Goal: Transaction & Acquisition: Book appointment/travel/reservation

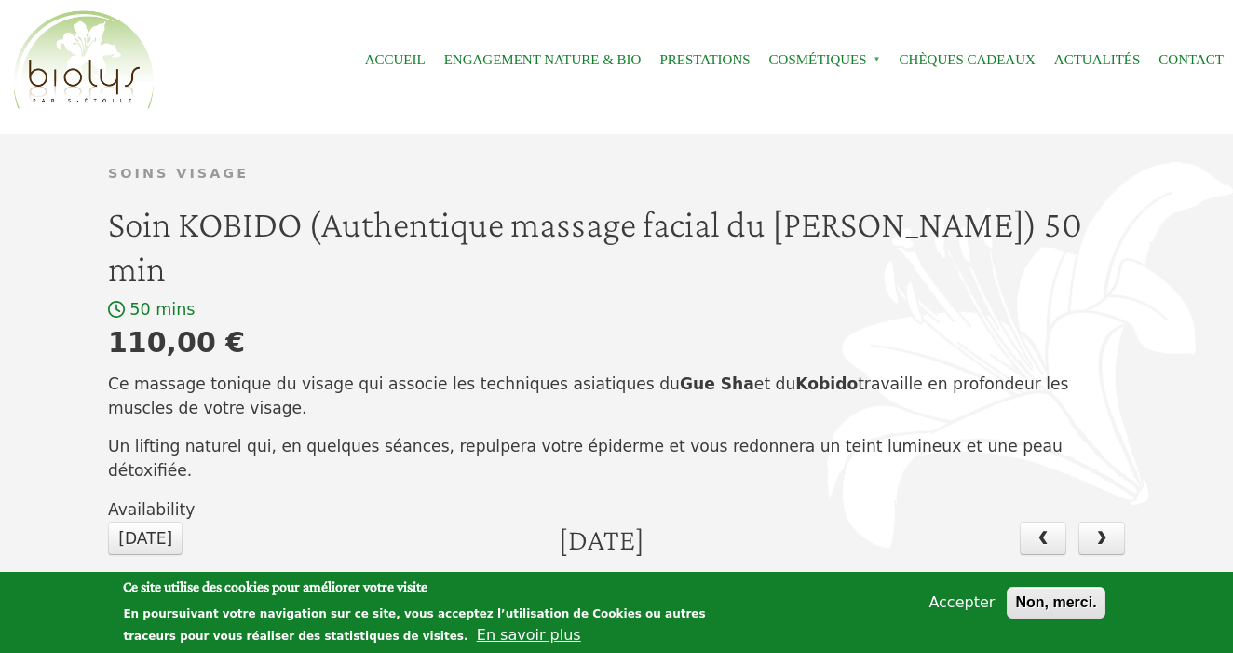
scroll to position [40, 0]
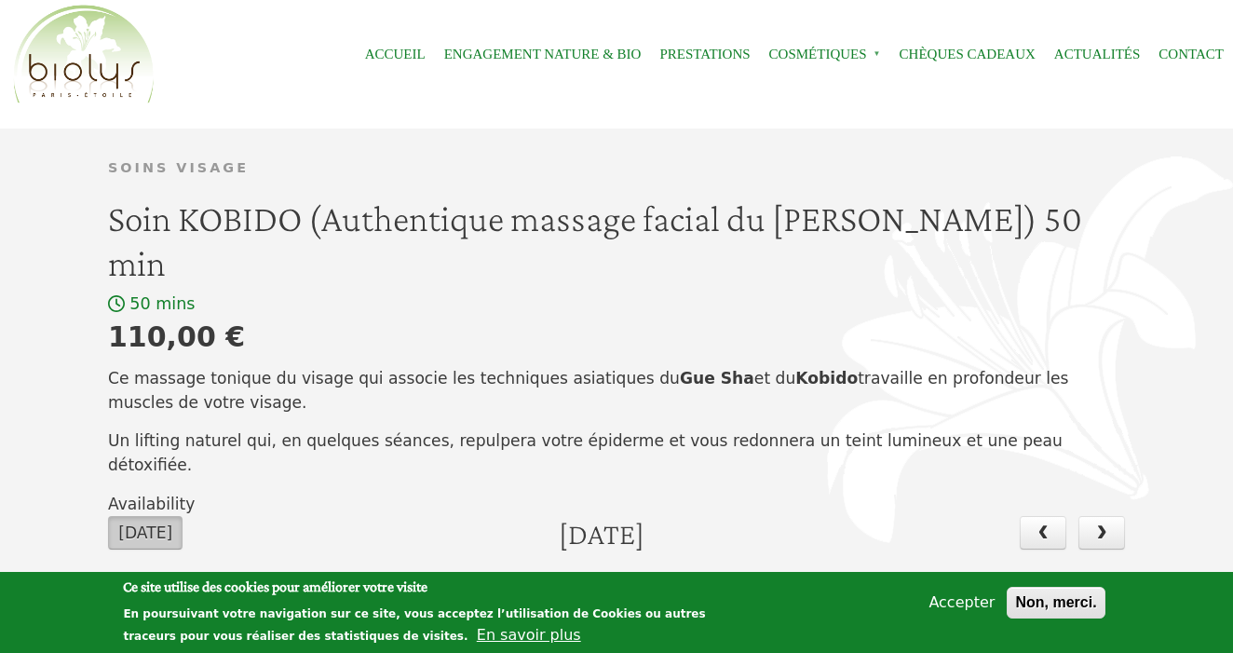
click at [183, 516] on button "Aujourd'hui" at bounding box center [145, 533] width 74 height 34
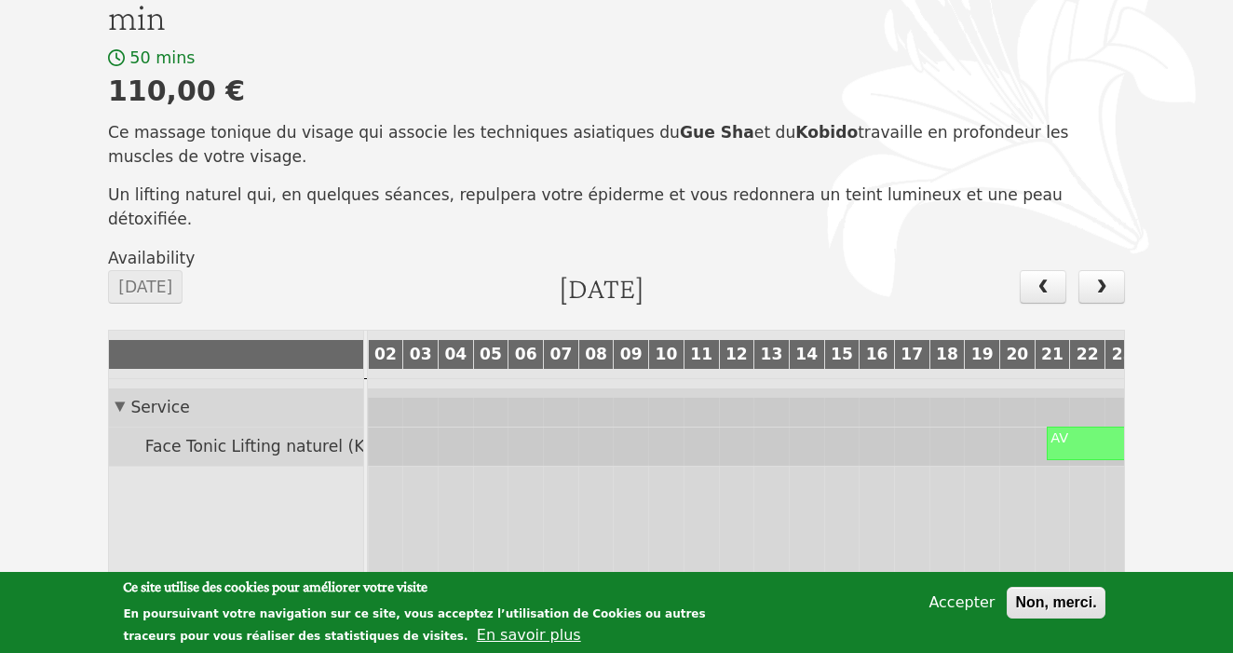
scroll to position [289, 0]
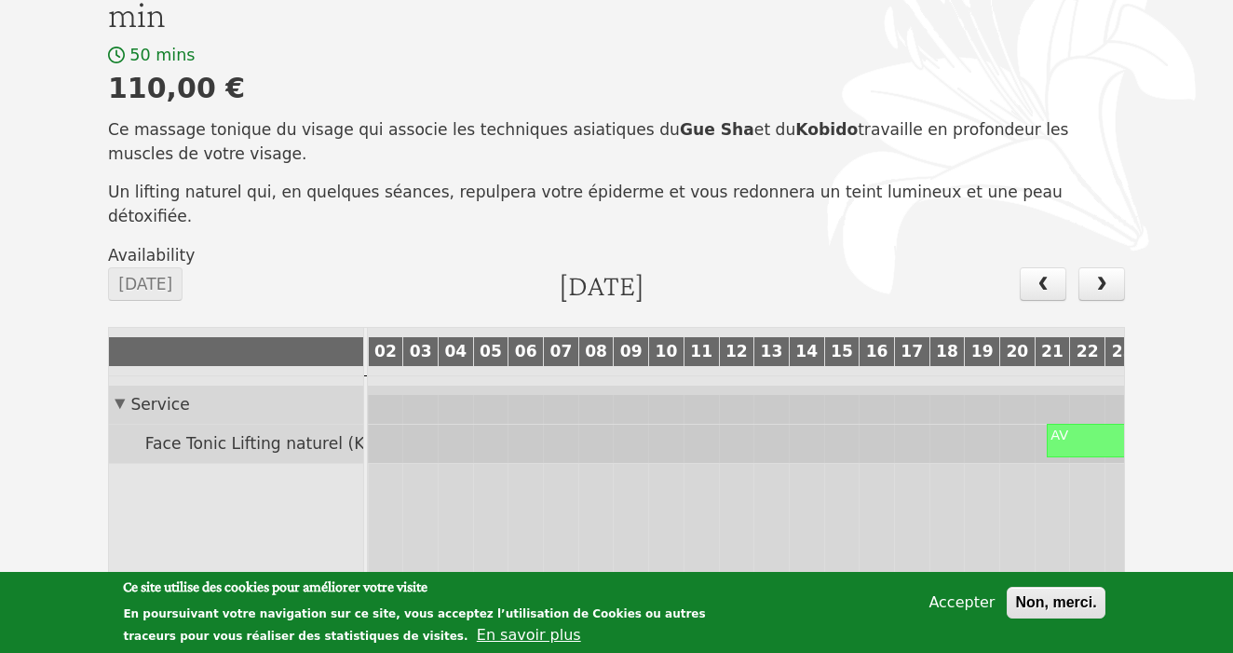
click at [1064, 425] on div at bounding box center [1086, 441] width 77 height 32
click at [1107, 276] on span "next" at bounding box center [1102, 284] width 20 height 16
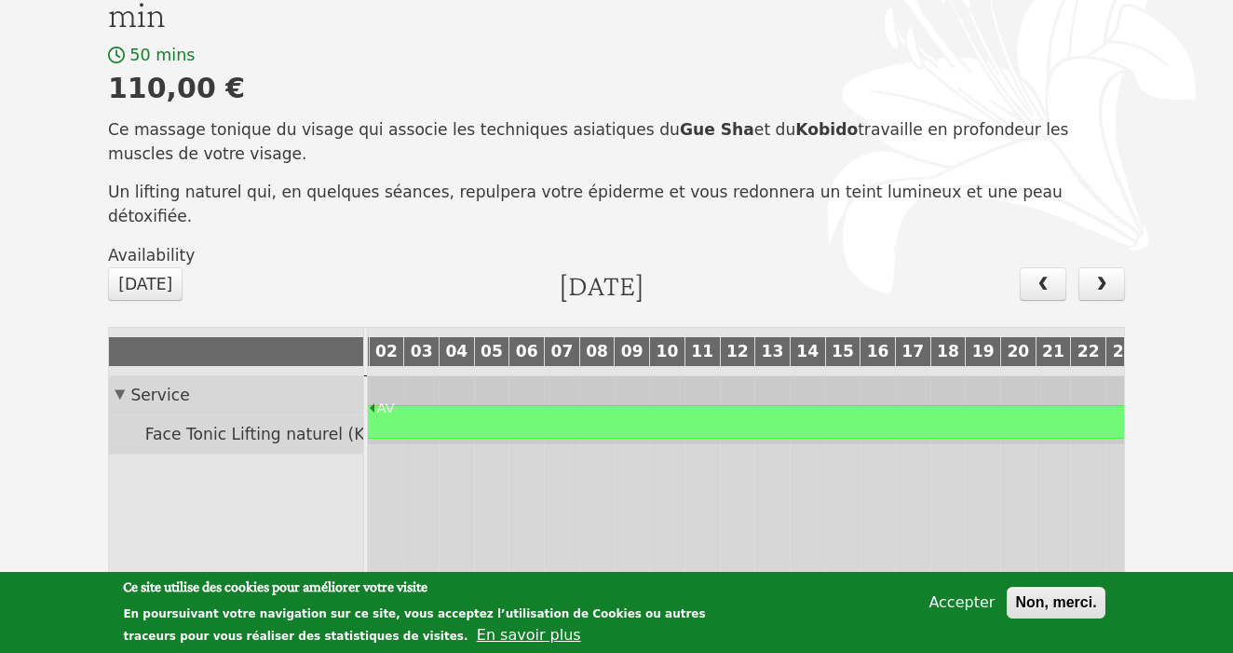
scroll to position [19, 69]
click at [799, 342] on span "14" at bounding box center [807, 351] width 30 height 19
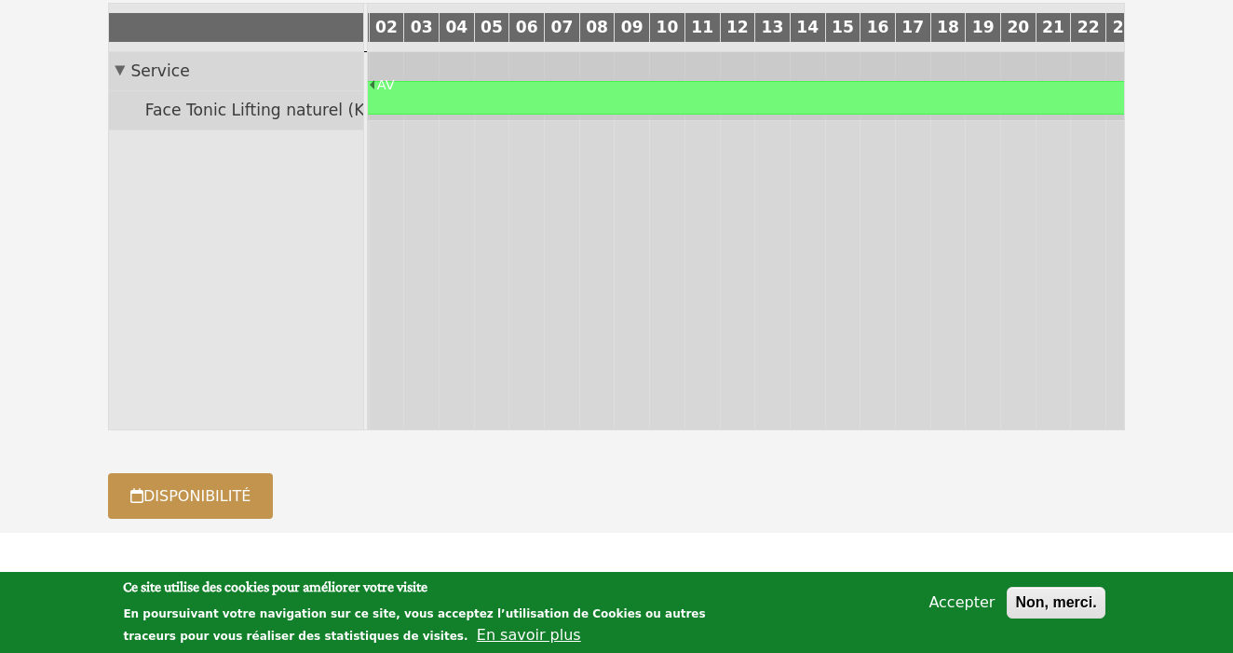
scroll to position [0, 0]
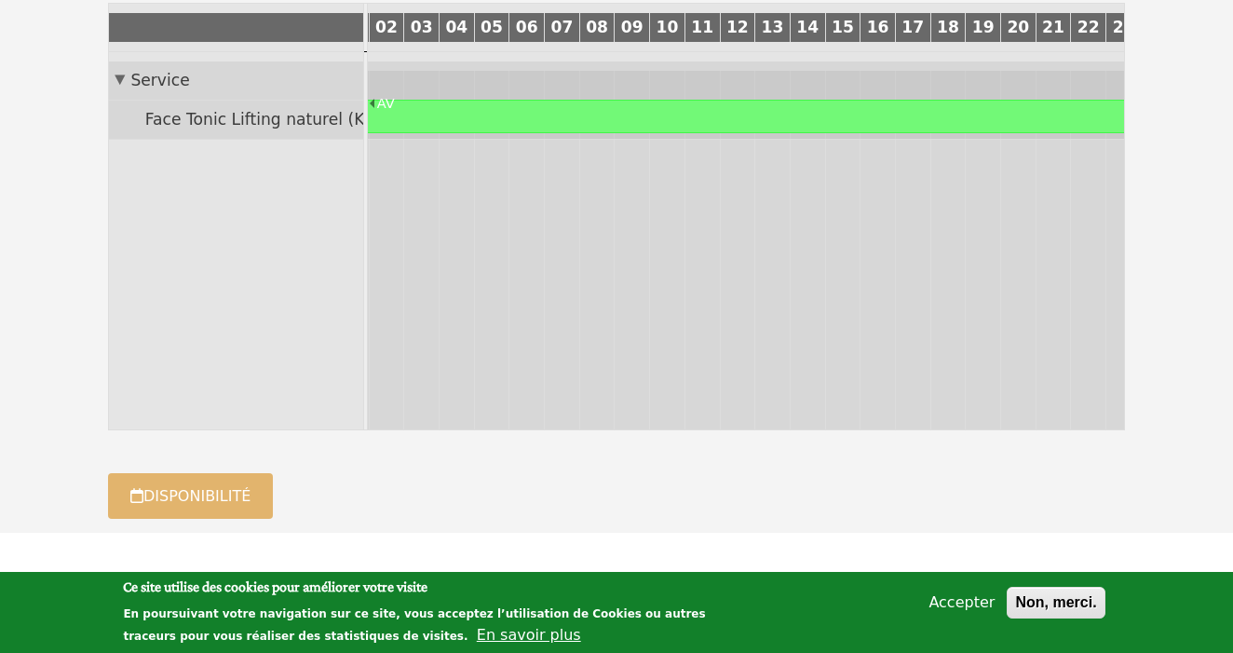
click at [235, 473] on link "Disponibilité" at bounding box center [190, 496] width 165 height 46
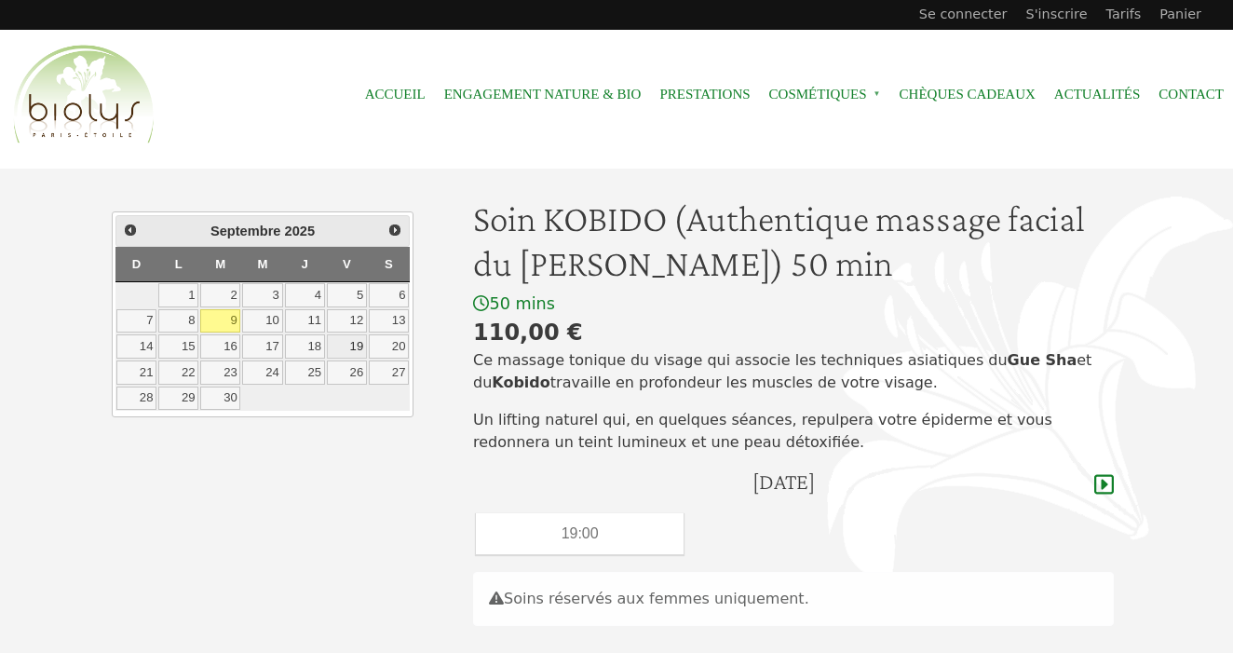
click at [354, 347] on link "19" at bounding box center [347, 346] width 40 height 24
click at [308, 337] on link "18" at bounding box center [305, 346] width 40 height 24
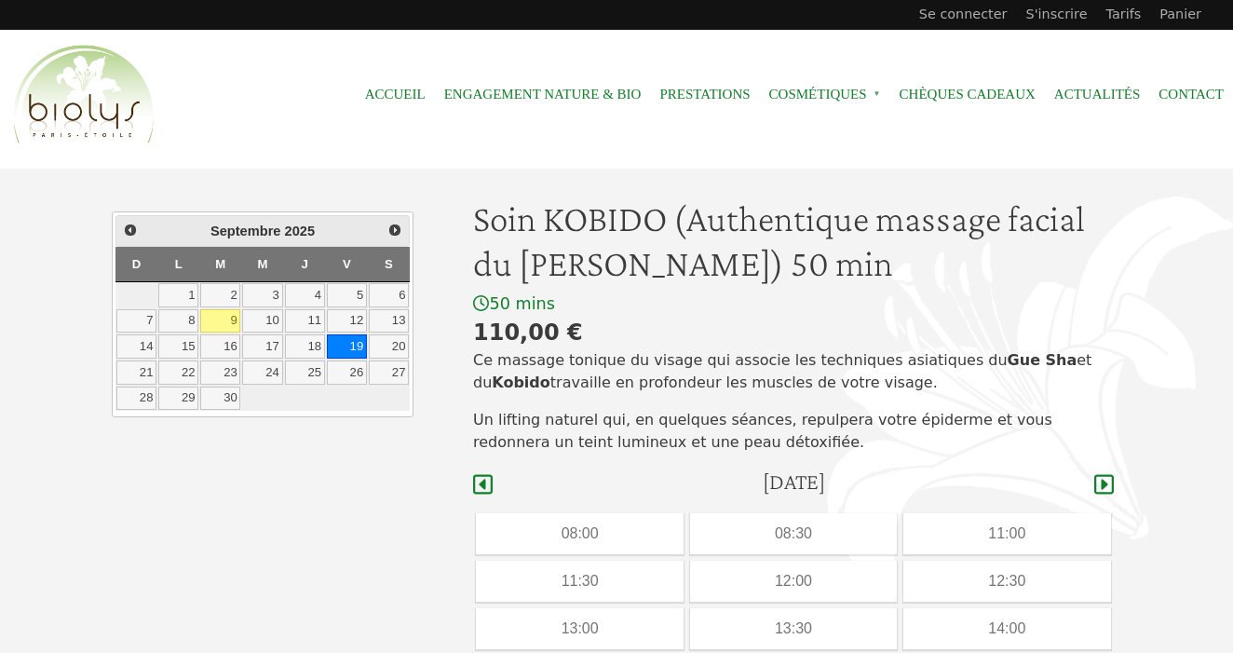
scroll to position [467, 0]
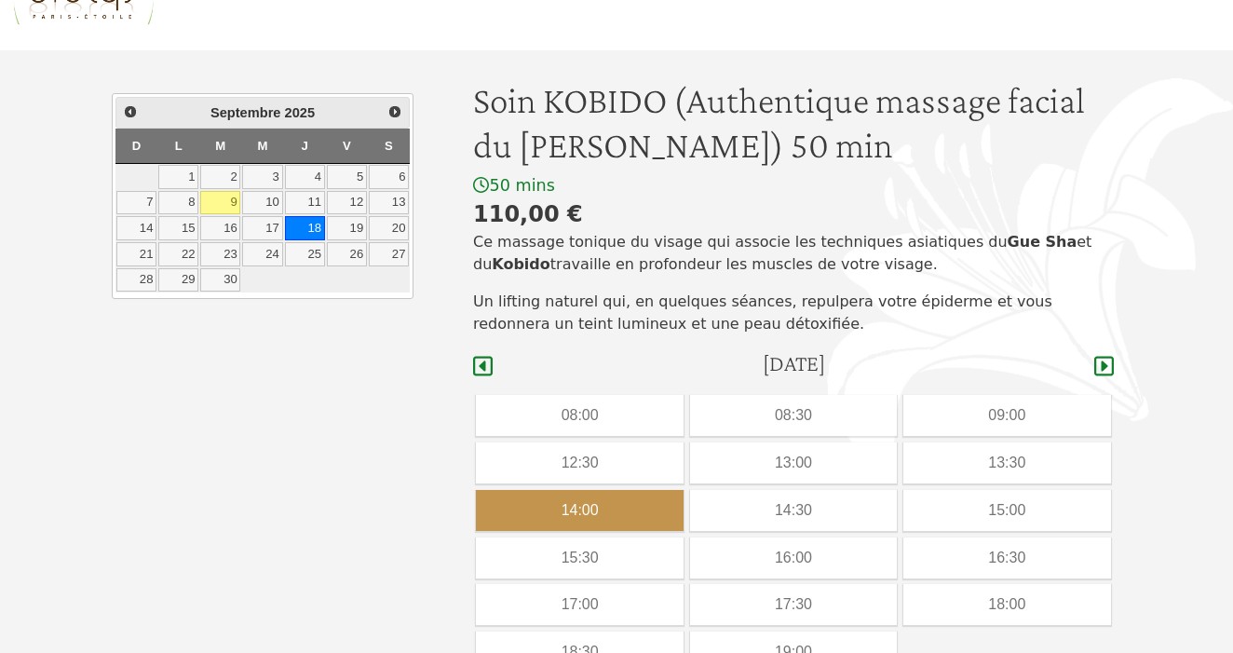
scroll to position [122, 0]
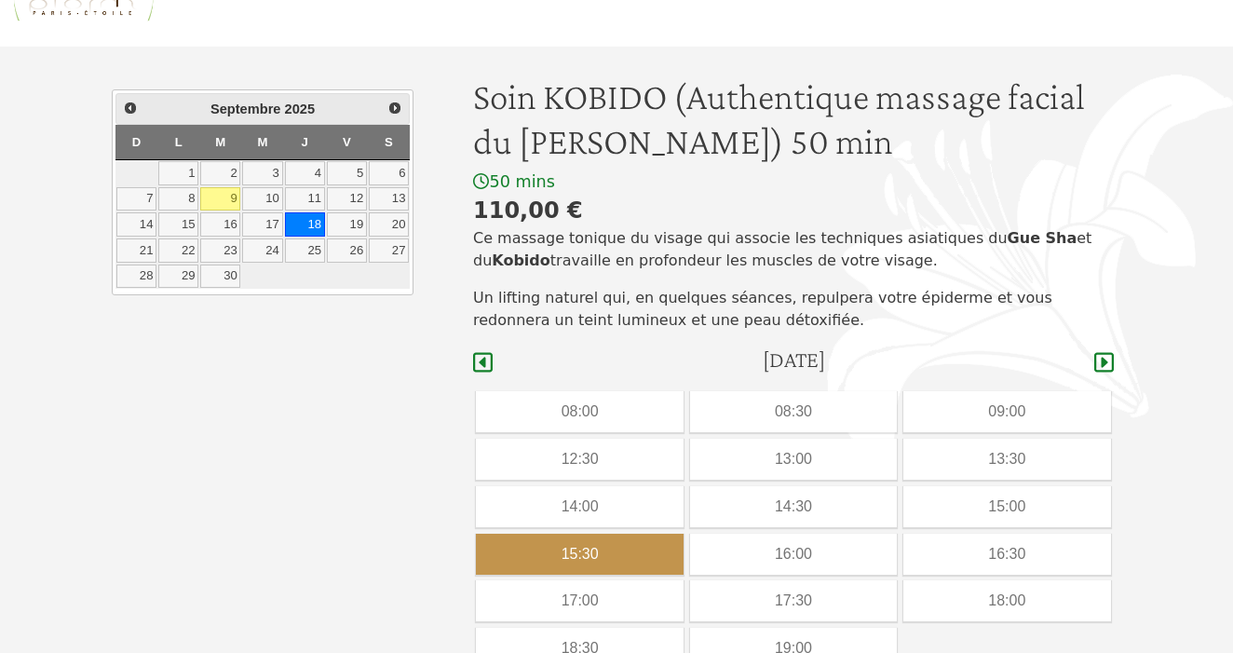
click at [604, 548] on div "15:30" at bounding box center [579, 554] width 207 height 41
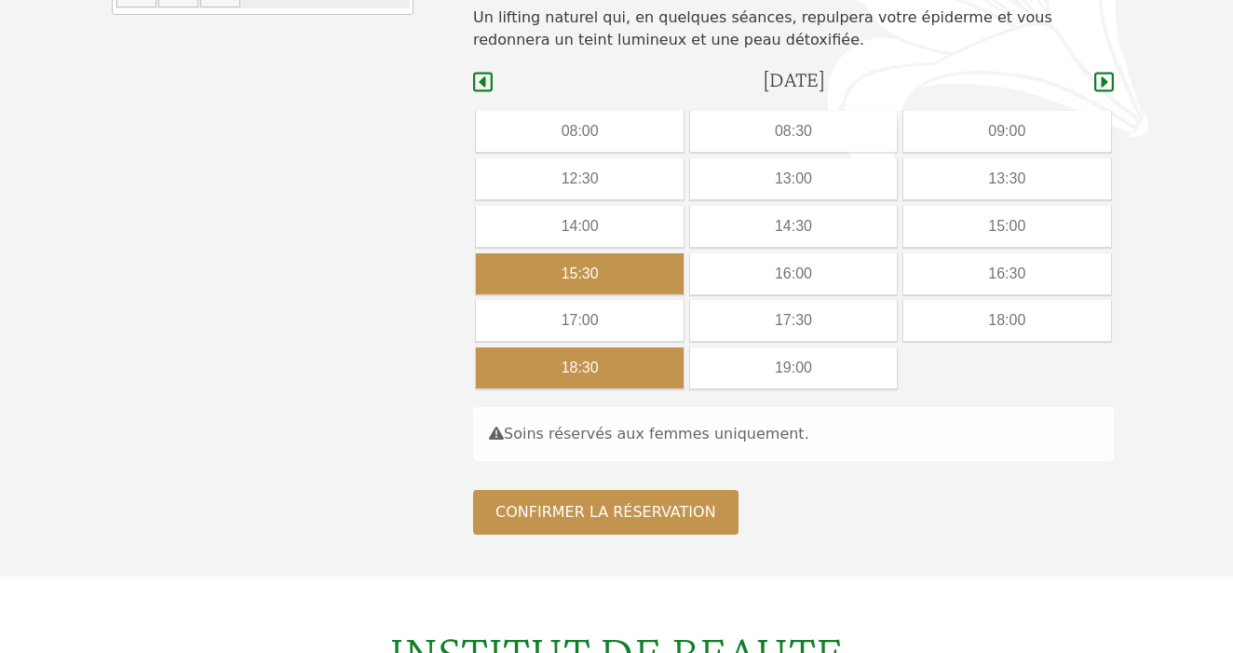
scroll to position [406, 0]
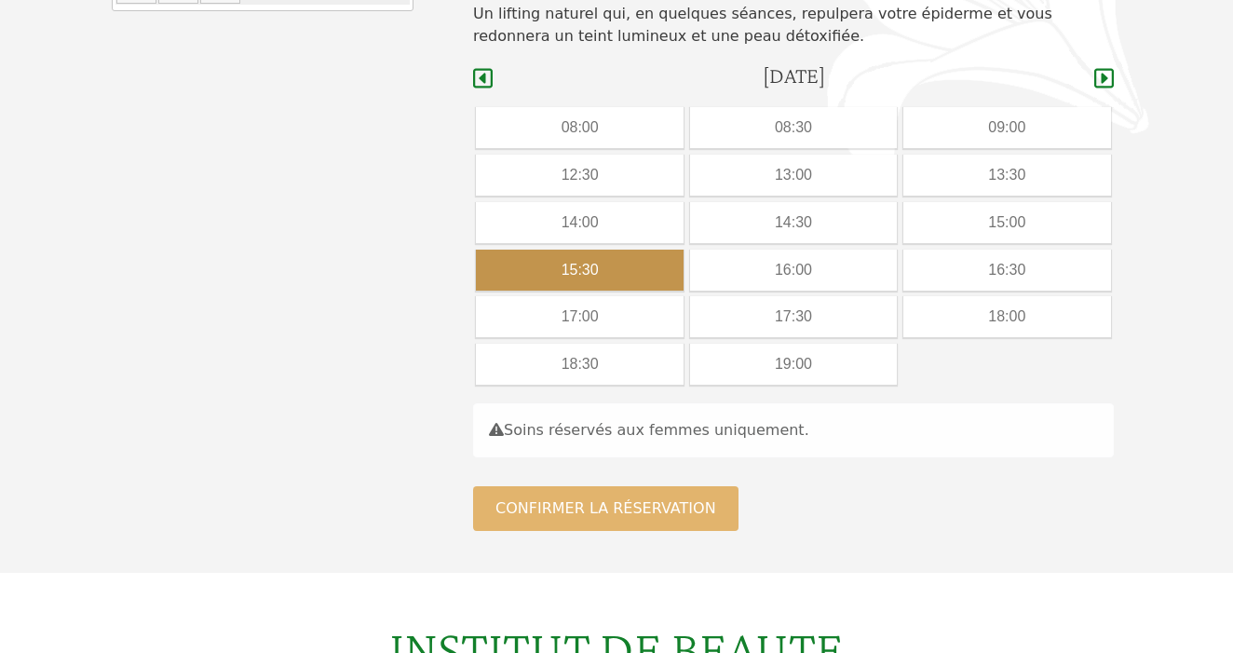
click at [602, 500] on button "Confirmer la réservation" at bounding box center [605, 508] width 265 height 45
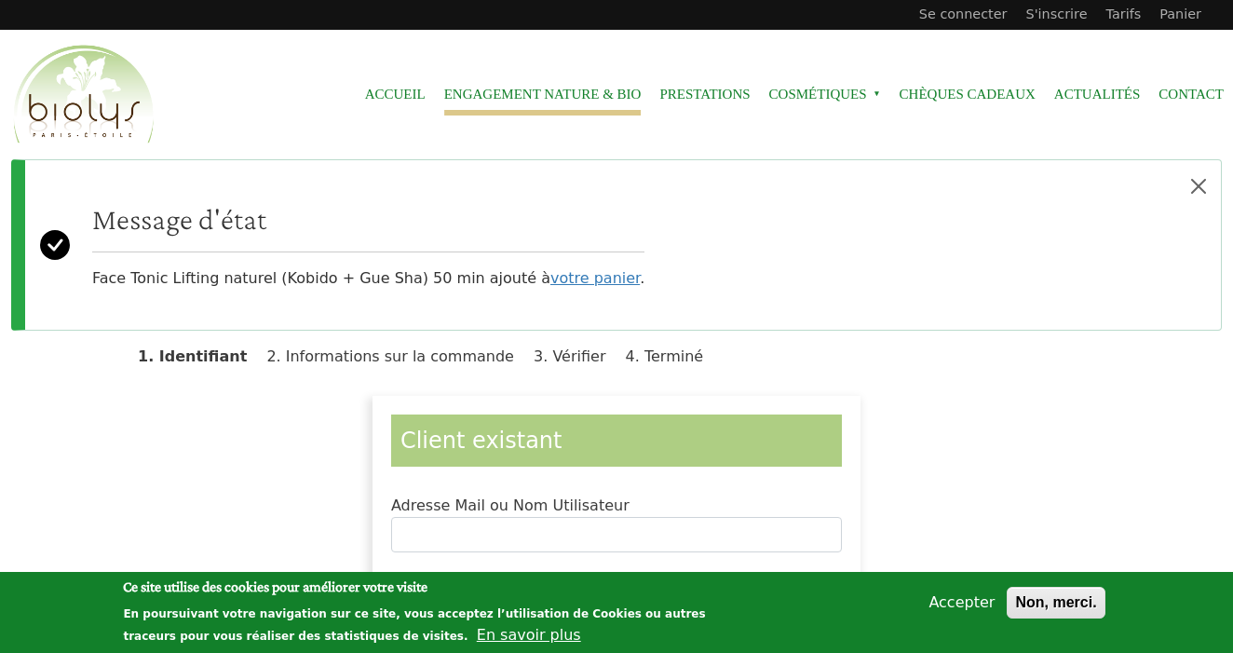
click at [548, 94] on link "Engagement Nature & Bio" at bounding box center [542, 95] width 197 height 42
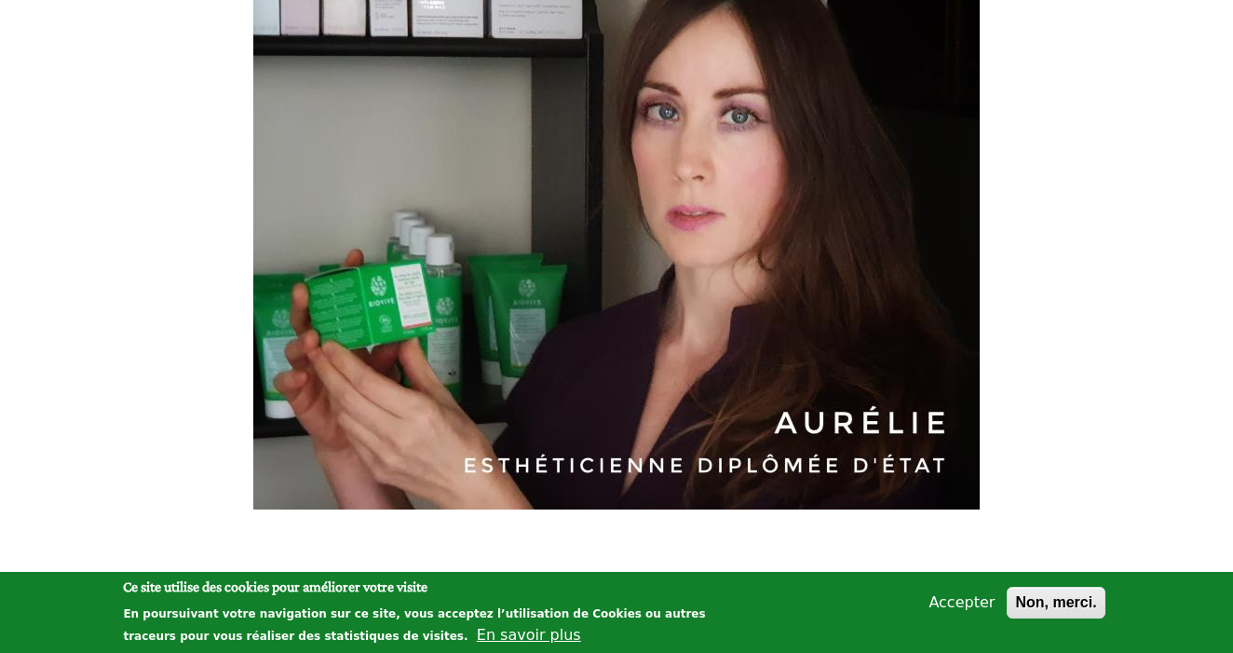
scroll to position [645, 0]
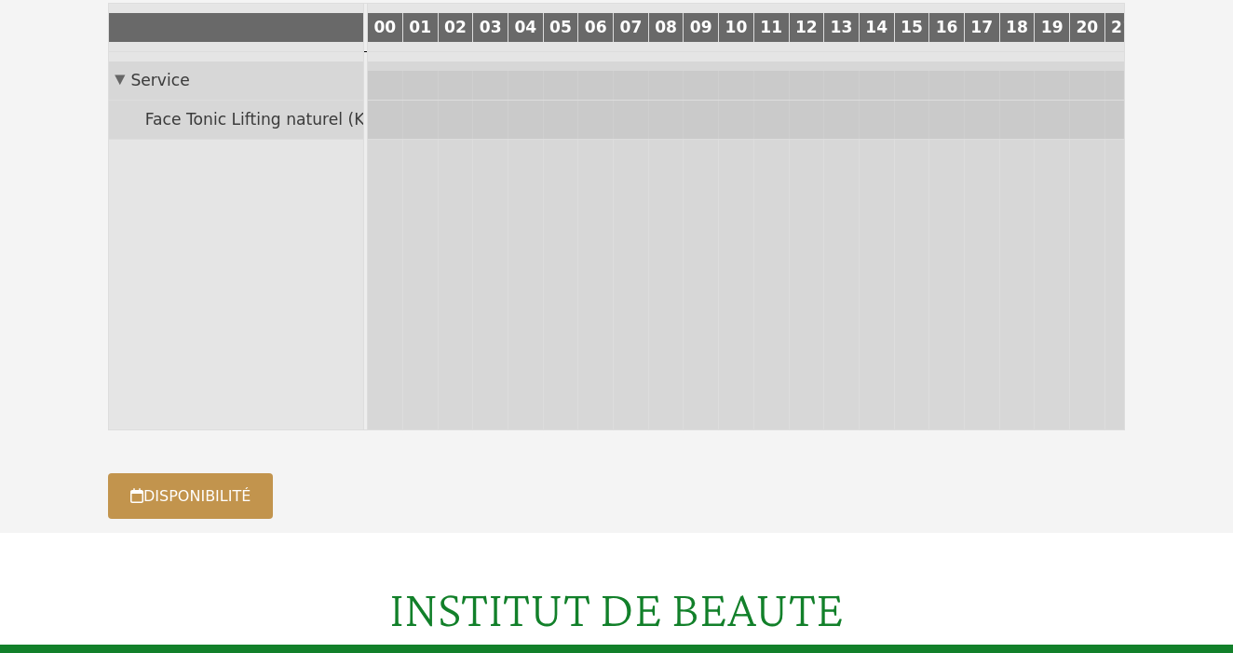
scroll to position [0, 70]
